Goal: Task Accomplishment & Management: Use online tool/utility

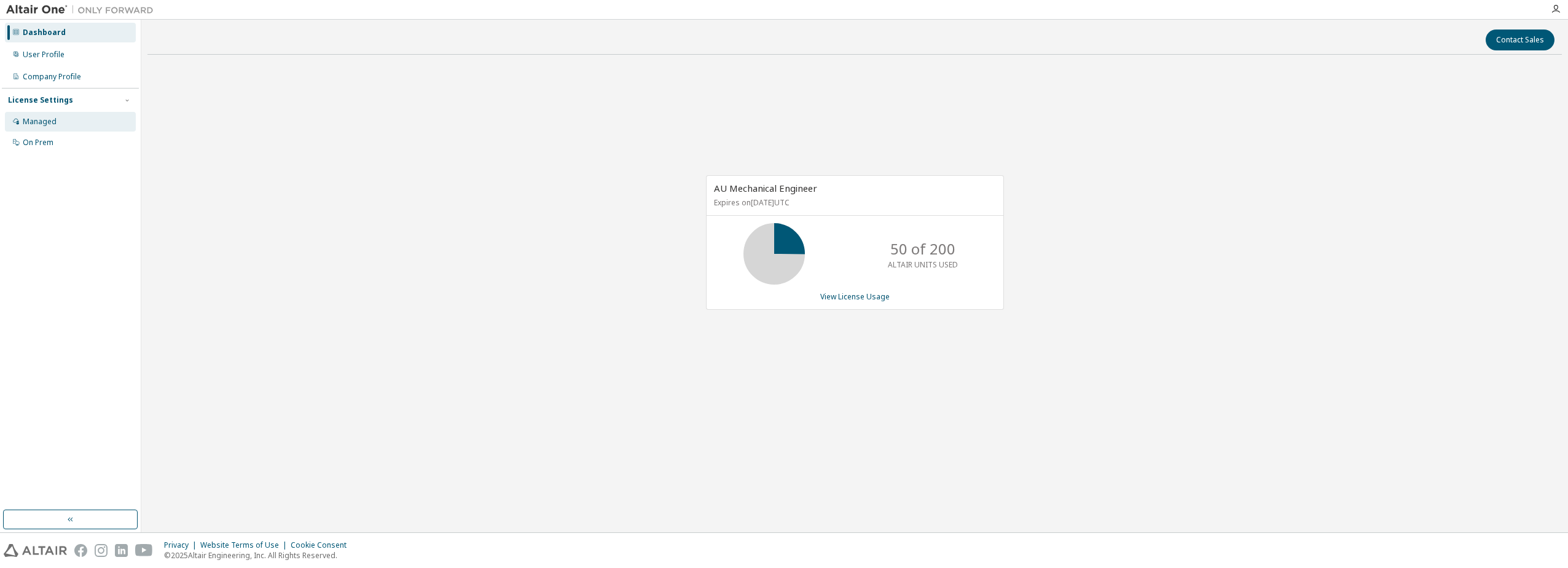
click at [31, 125] on div "Managed" at bounding box center [39, 122] width 34 height 10
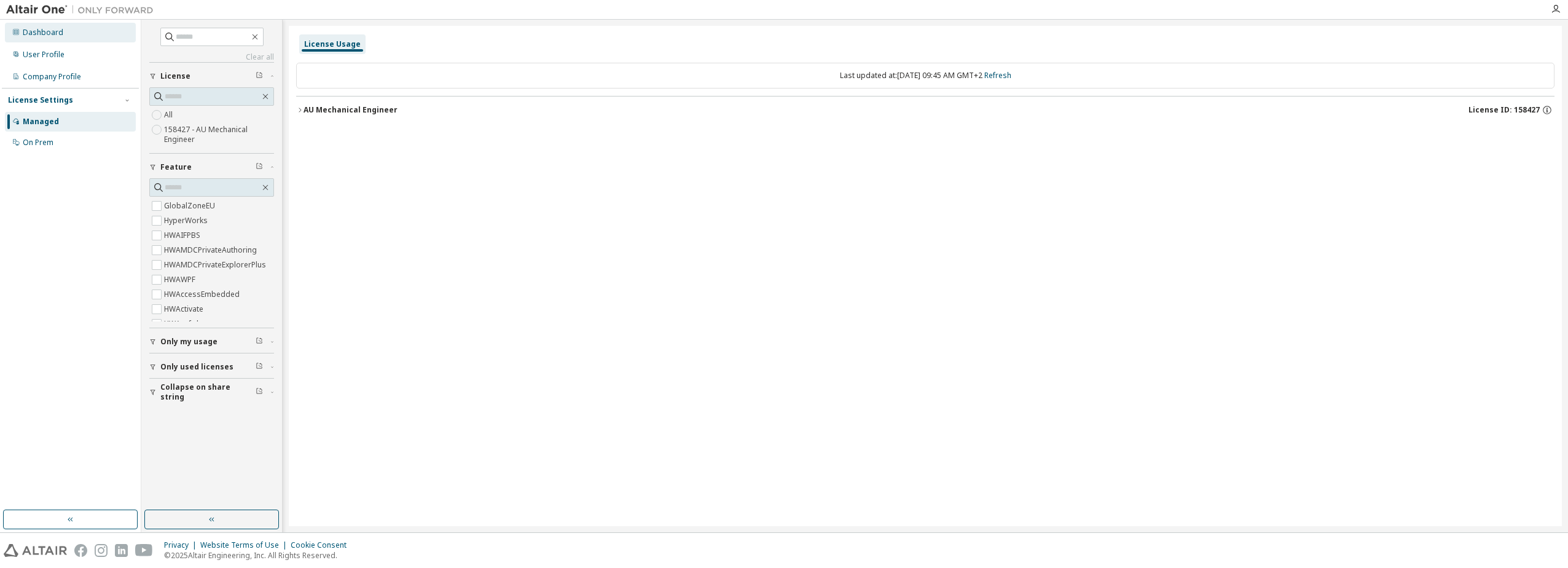
click at [50, 34] on div "Dashboard" at bounding box center [43, 32] width 41 height 10
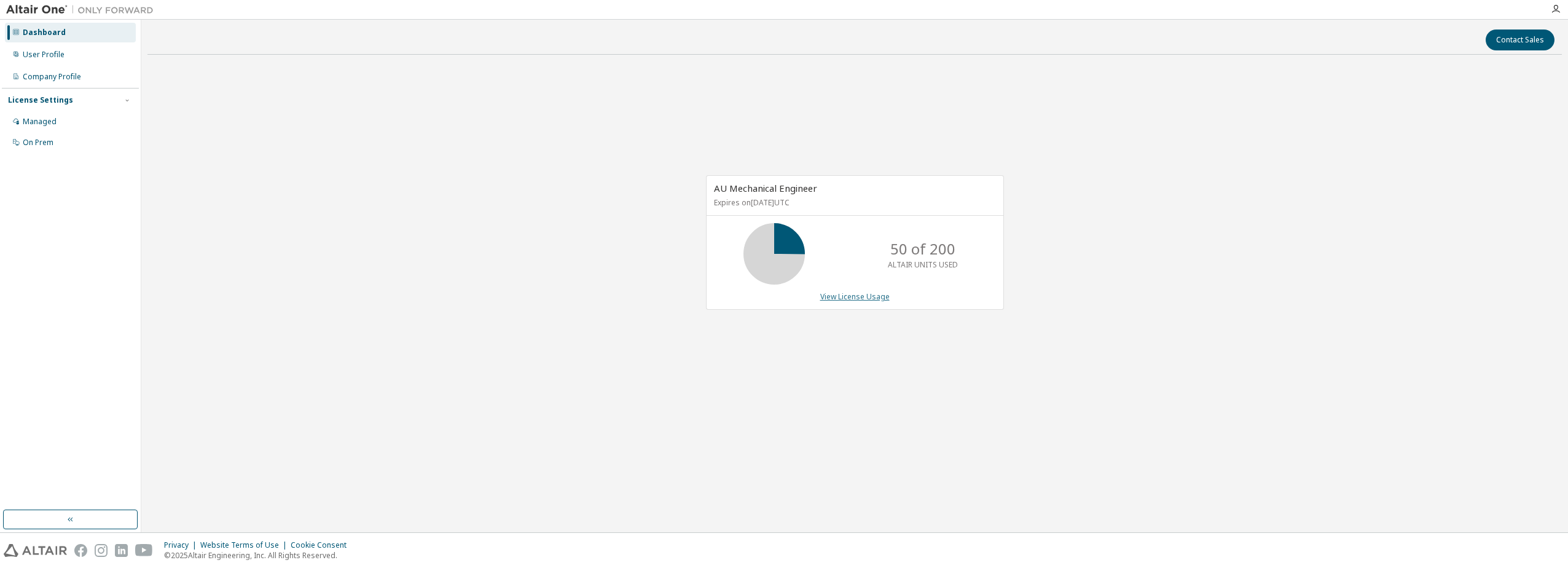
click at [834, 296] on link "View License Usage" at bounding box center [855, 296] width 69 height 11
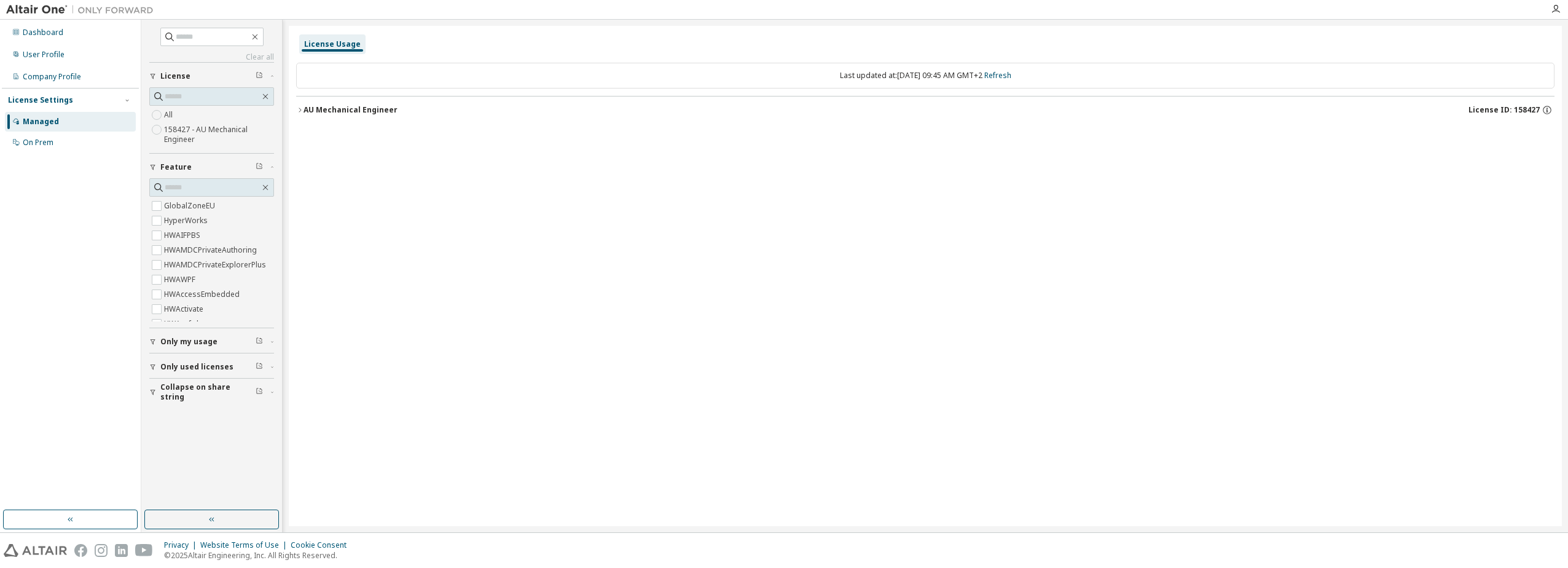
click at [213, 130] on label "158427 - AU Mechanical Engineer" at bounding box center [218, 134] width 110 height 25
click at [44, 33] on div "Dashboard" at bounding box center [43, 32] width 41 height 10
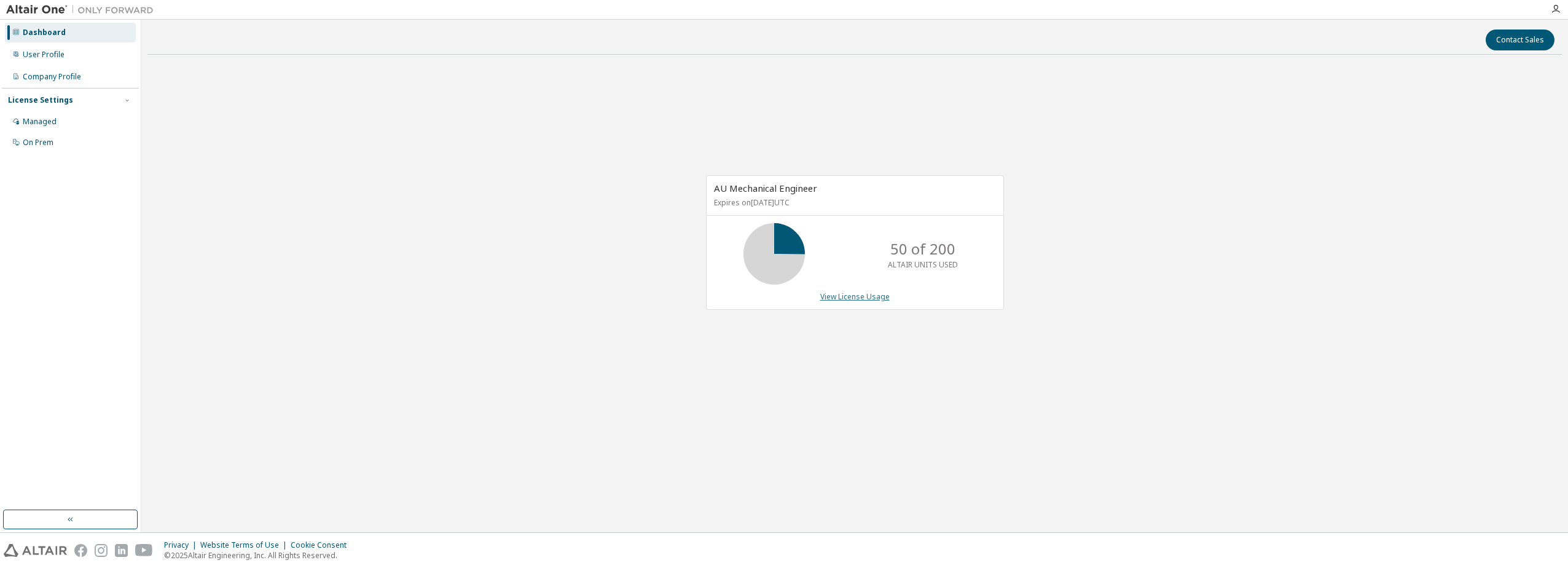
click at [850, 295] on link "View License Usage" at bounding box center [855, 296] width 69 height 11
click at [791, 138] on div "AU Mechanical Engineer Expires on November 1, 2025 UTC 50 of 200 ALTAIR UNITS U…" at bounding box center [855, 249] width 1415 height 370
